Goal: Navigation & Orientation: Find specific page/section

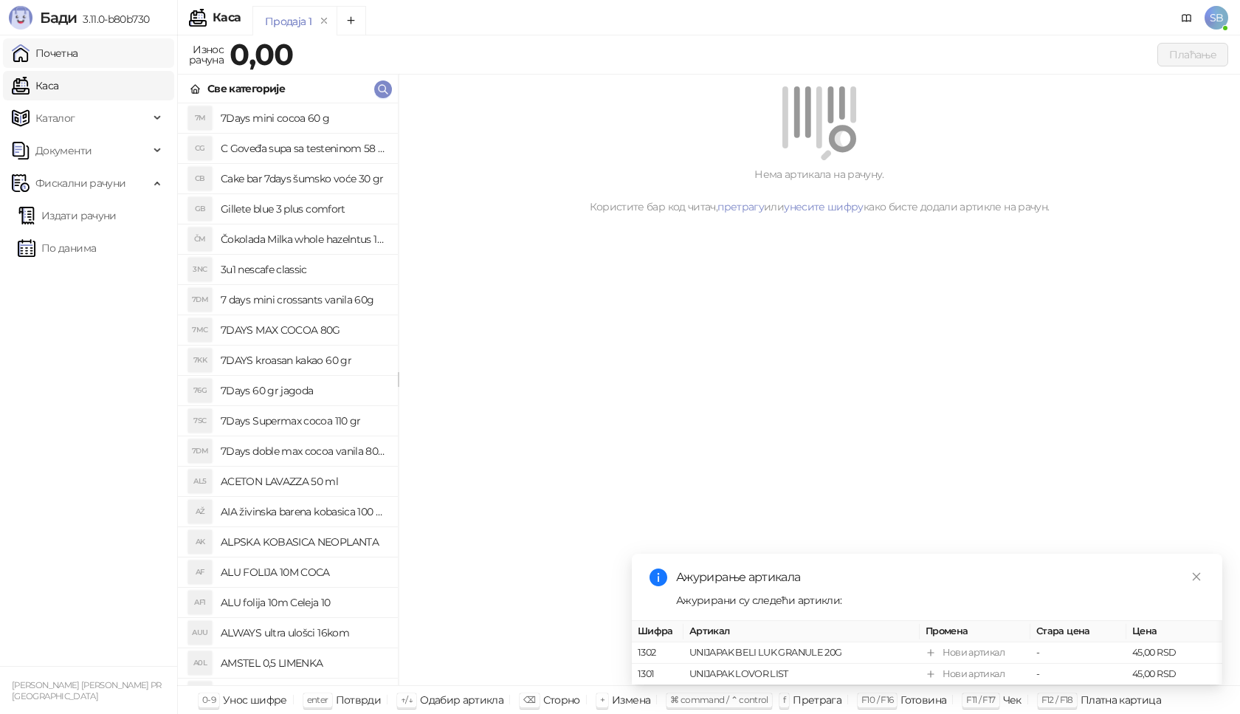
click at [65, 58] on link "Почетна" at bounding box center [45, 53] width 66 height 30
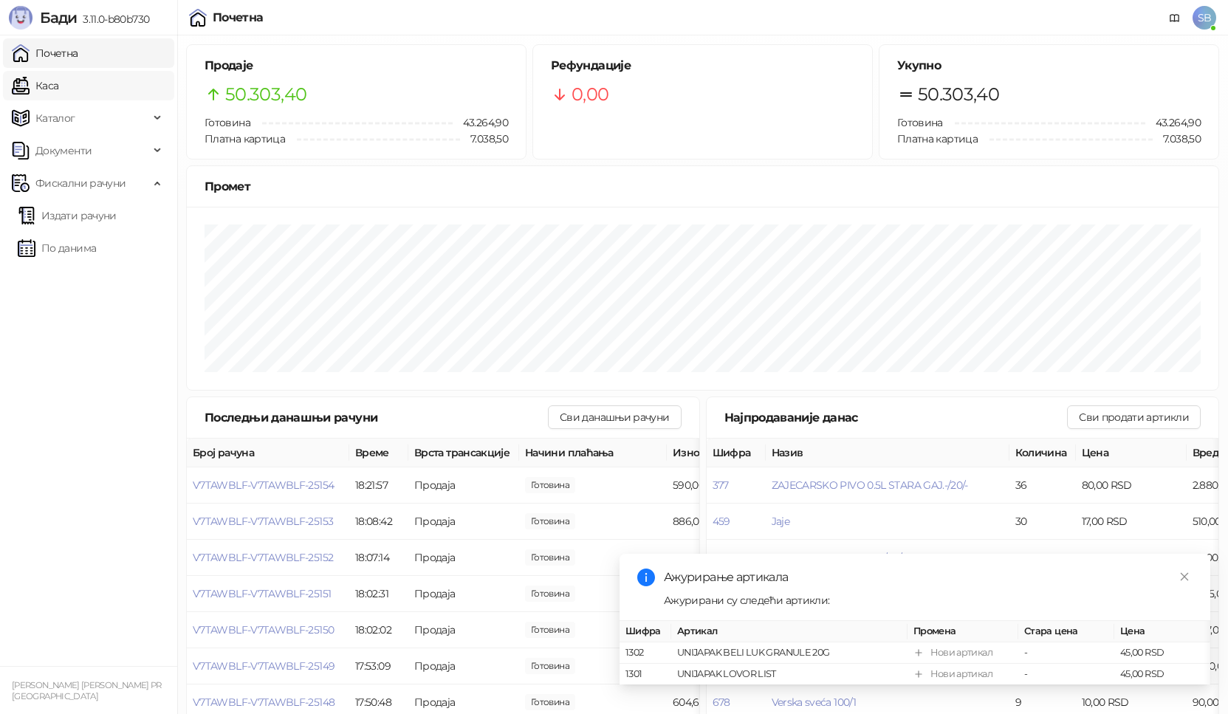
click at [52, 87] on link "Каса" at bounding box center [35, 86] width 47 height 30
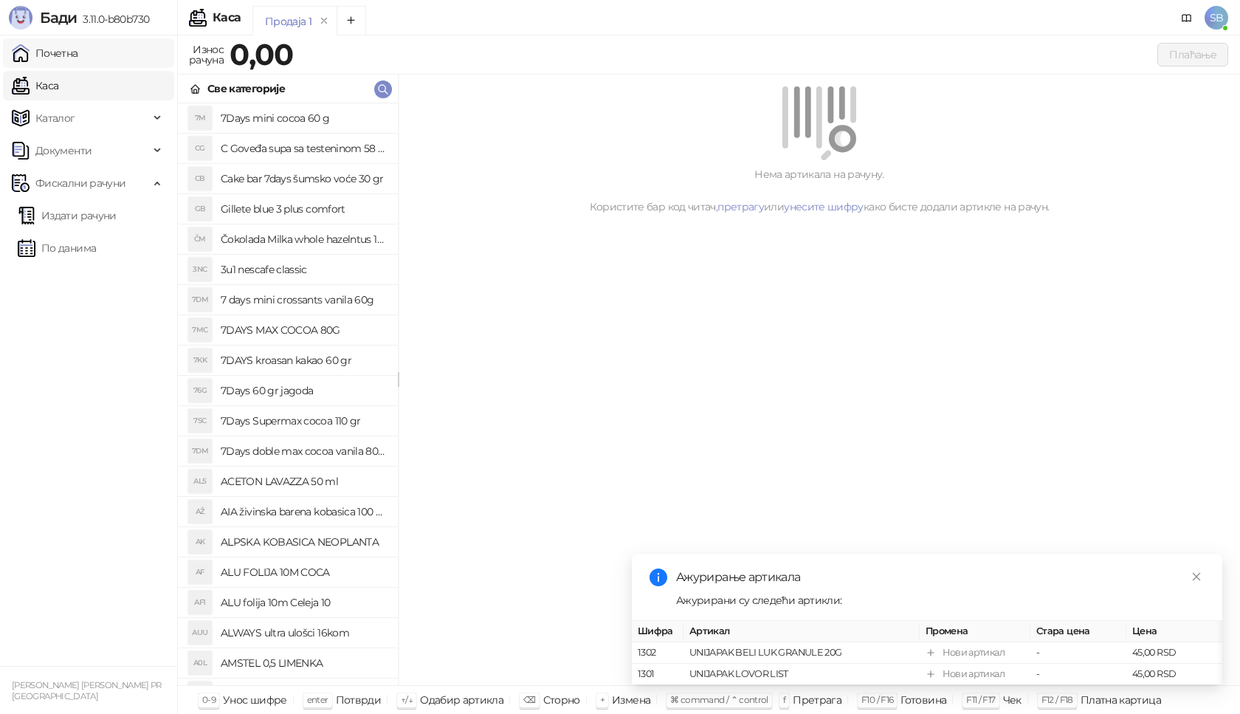
click at [52, 52] on link "Почетна" at bounding box center [45, 53] width 66 height 30
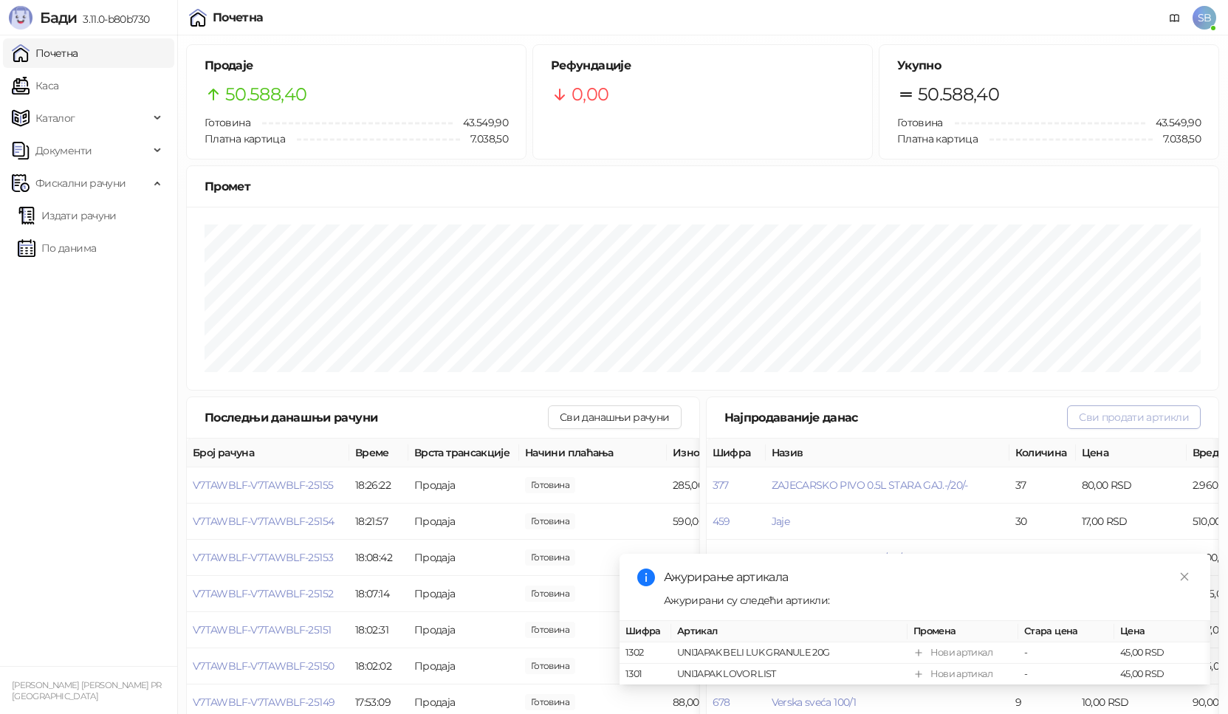
click at [1101, 425] on button "Сви продати артикли" at bounding box center [1134, 417] width 134 height 24
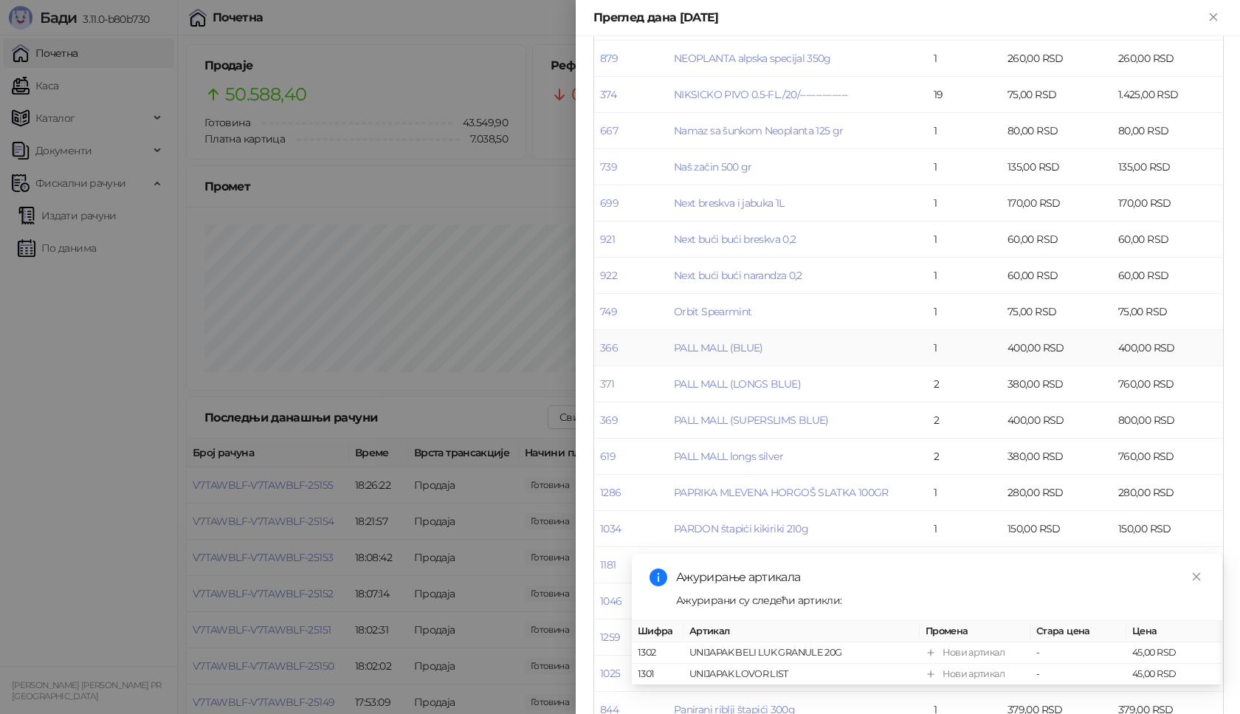
scroll to position [3913, 0]
click at [1195, 571] on icon "close" at bounding box center [1197, 576] width 10 height 10
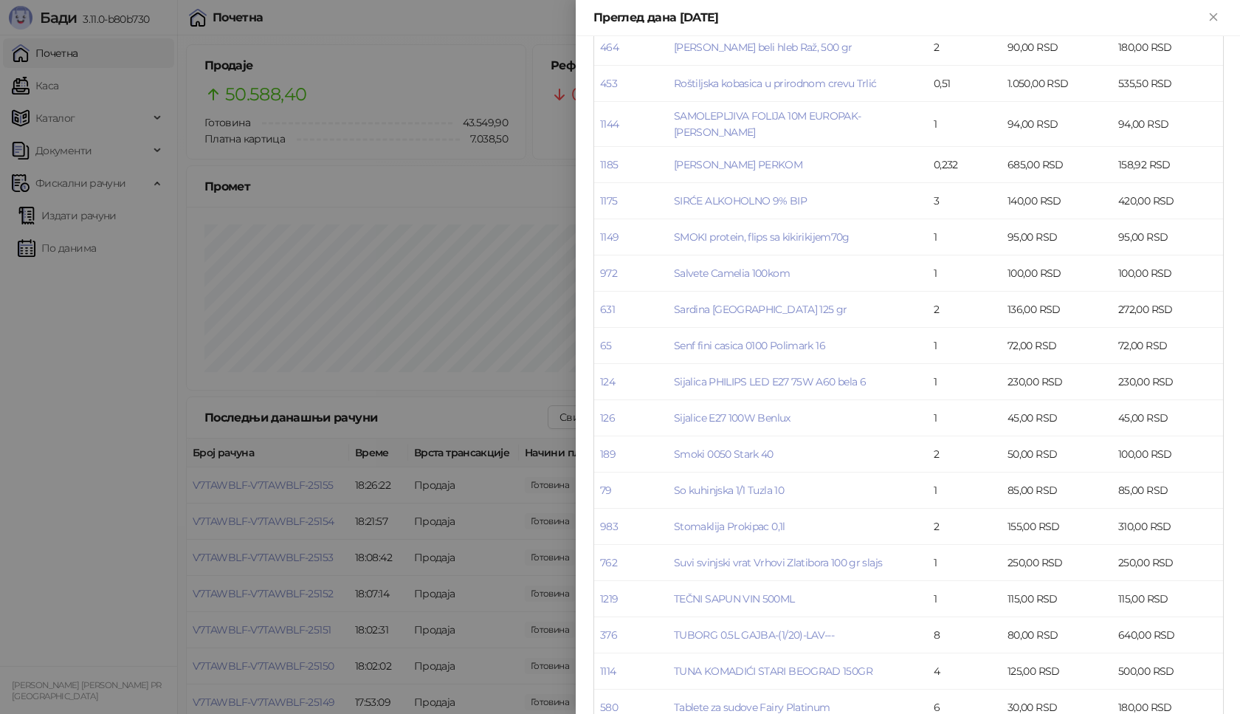
scroll to position [5094, 0]
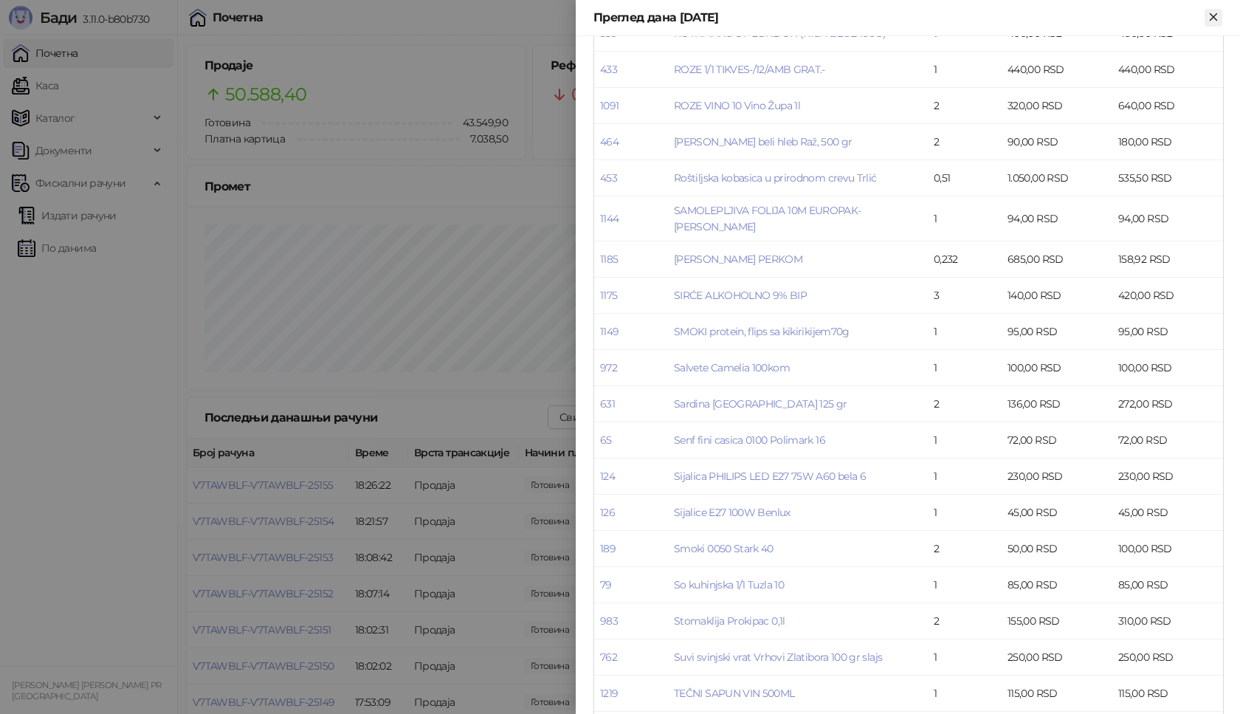
click at [1208, 21] on icon "Close" at bounding box center [1213, 16] width 13 height 13
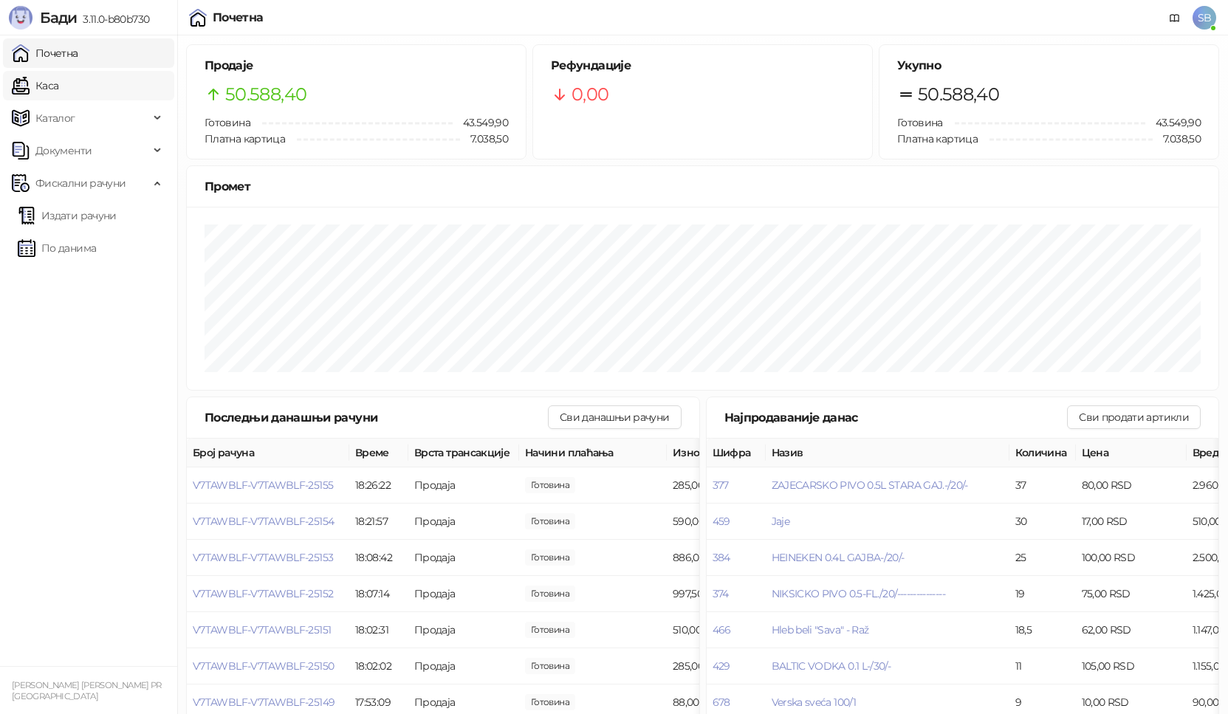
click at [58, 87] on link "Каса" at bounding box center [35, 86] width 47 height 30
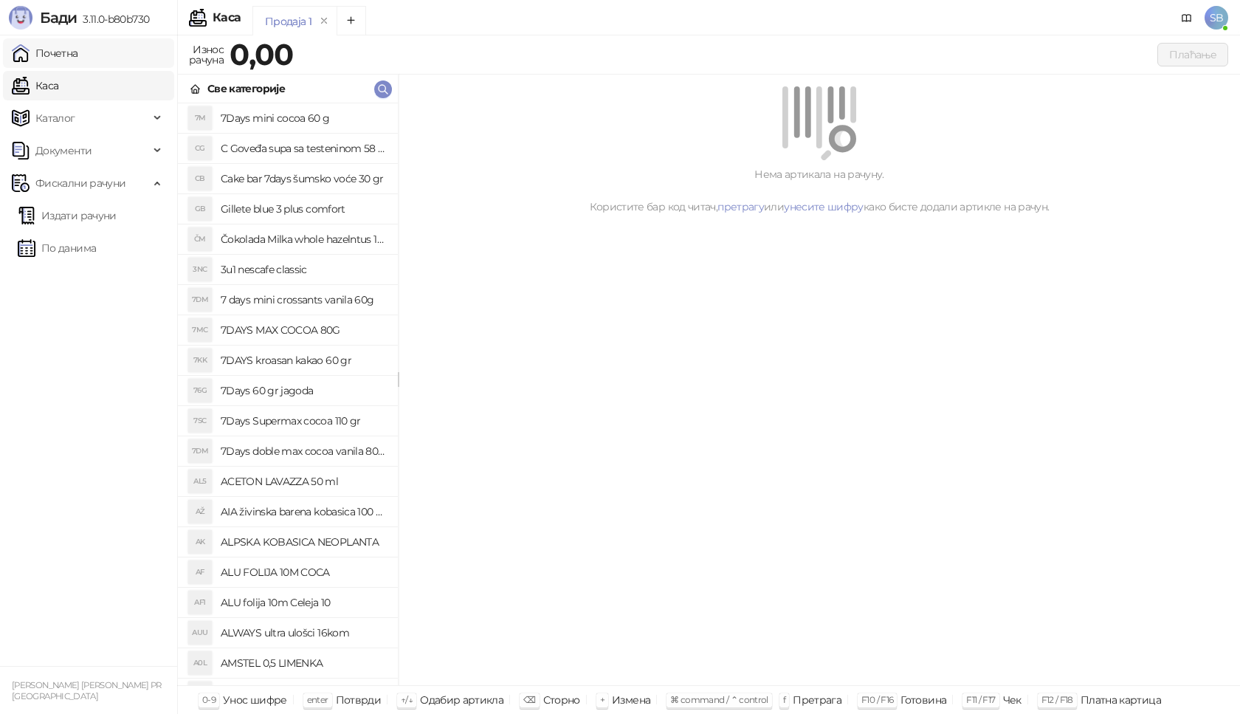
click at [67, 58] on link "Почетна" at bounding box center [45, 53] width 66 height 30
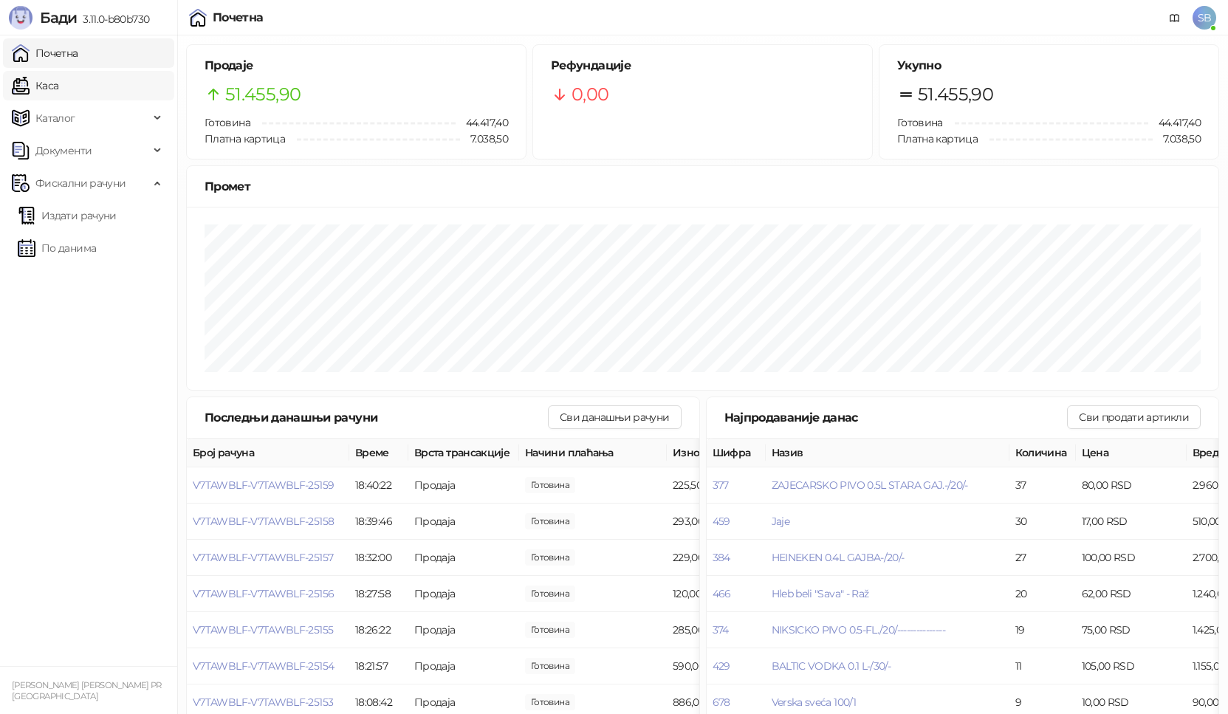
click at [36, 87] on link "Каса" at bounding box center [35, 86] width 47 height 30
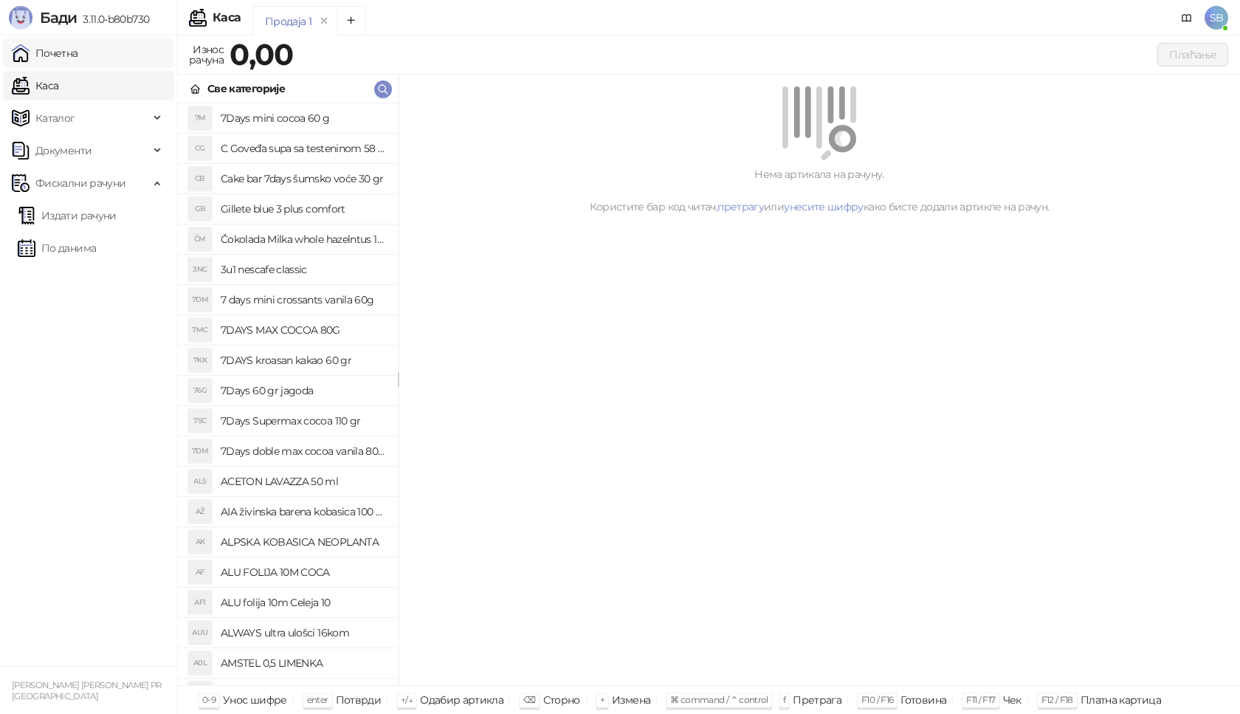
click at [64, 55] on link "Почетна" at bounding box center [45, 53] width 66 height 30
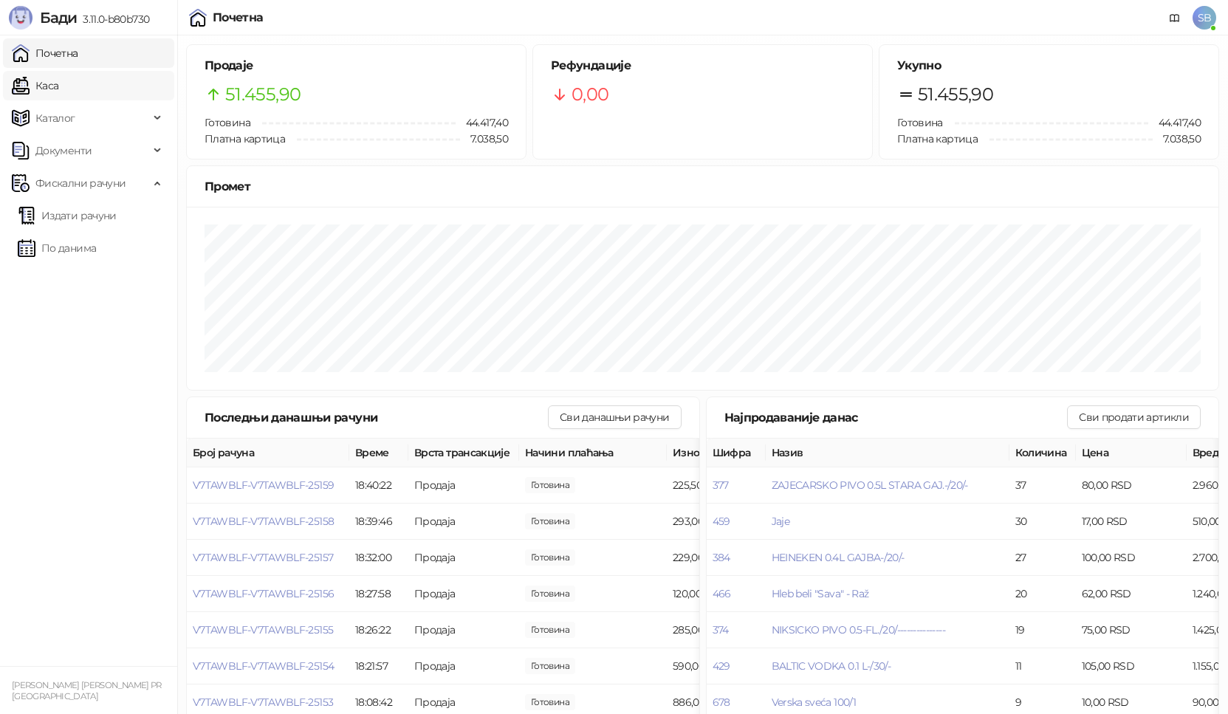
click at [50, 86] on link "Каса" at bounding box center [35, 86] width 47 height 30
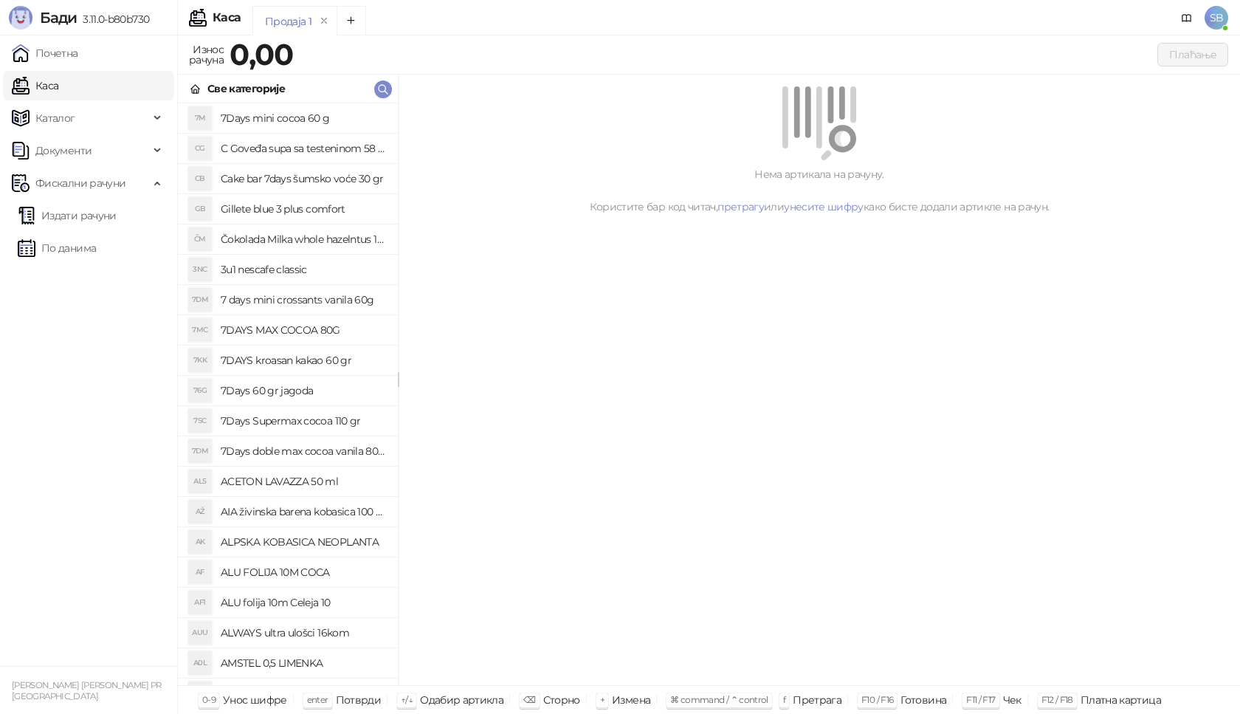
click at [49, 88] on link "Каса" at bounding box center [35, 86] width 47 height 30
click at [52, 60] on link "Почетна" at bounding box center [45, 53] width 66 height 30
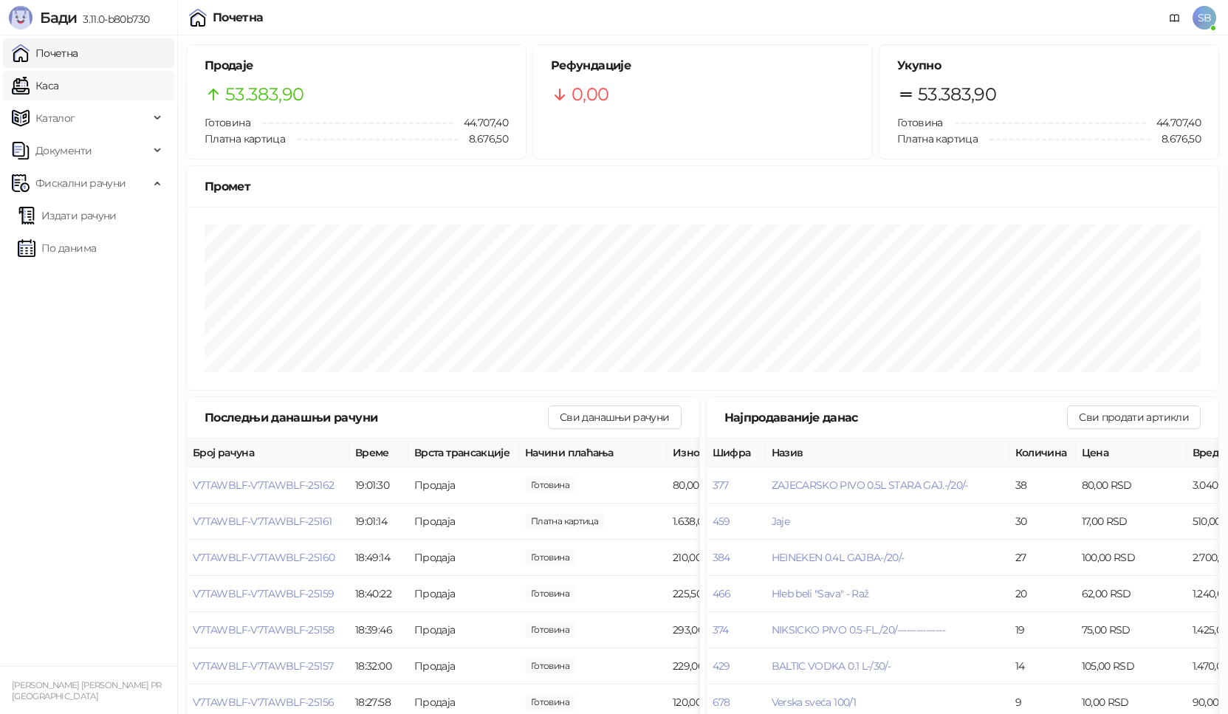
click at [40, 83] on link "Каса" at bounding box center [35, 86] width 47 height 30
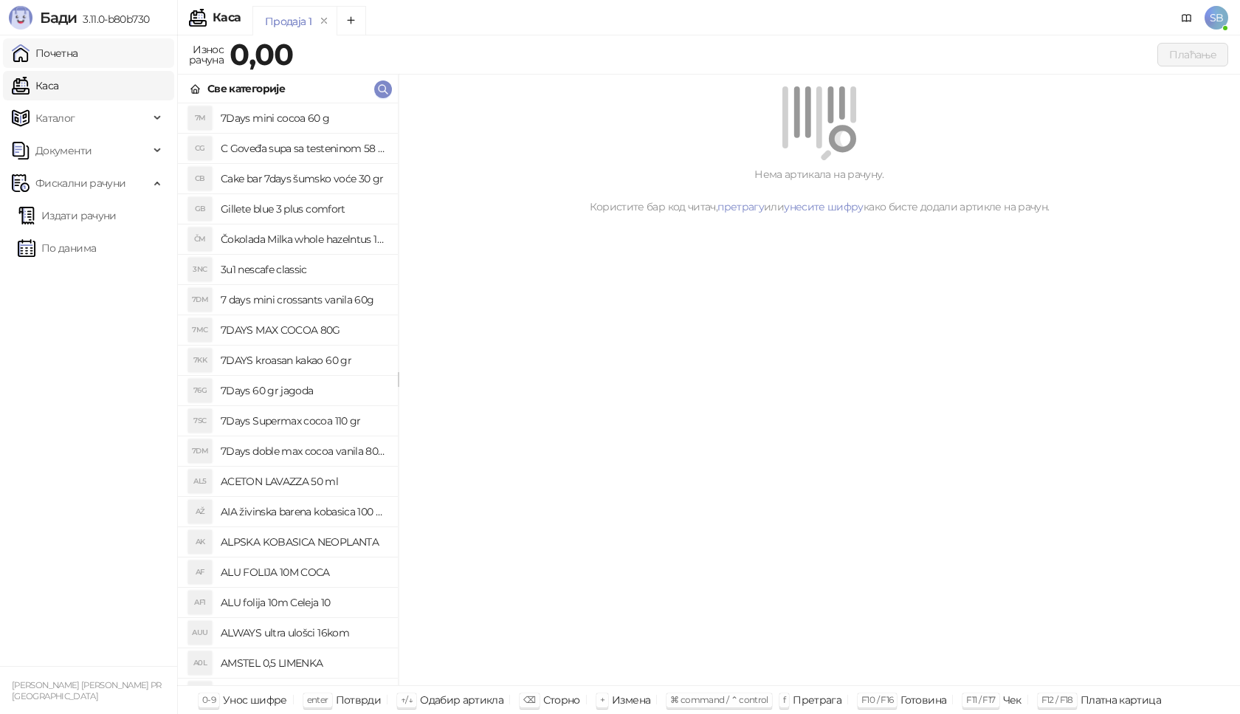
click at [47, 55] on link "Почетна" at bounding box center [45, 53] width 66 height 30
